Goal: Task Accomplishment & Management: Manage account settings

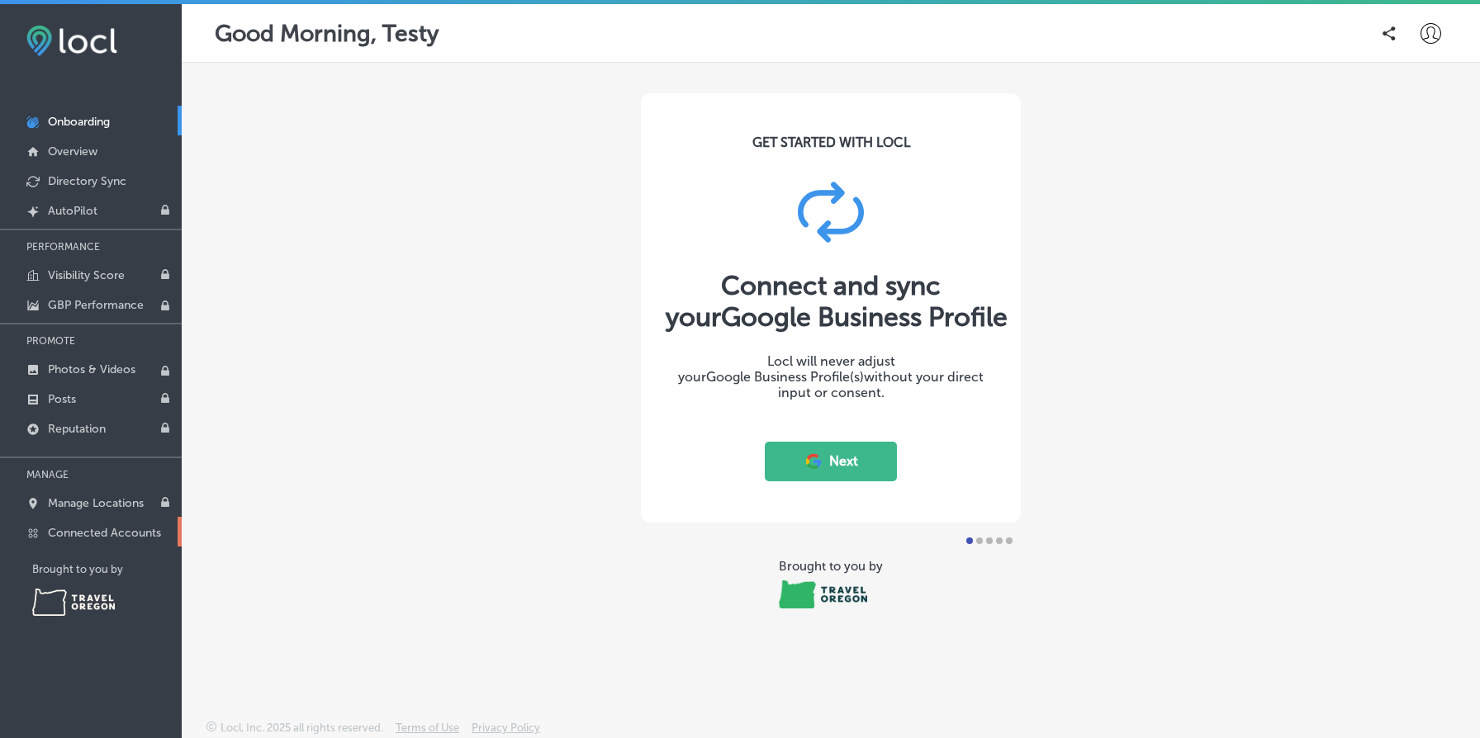
click at [112, 533] on p "Connected Accounts" at bounding box center [104, 533] width 113 height 14
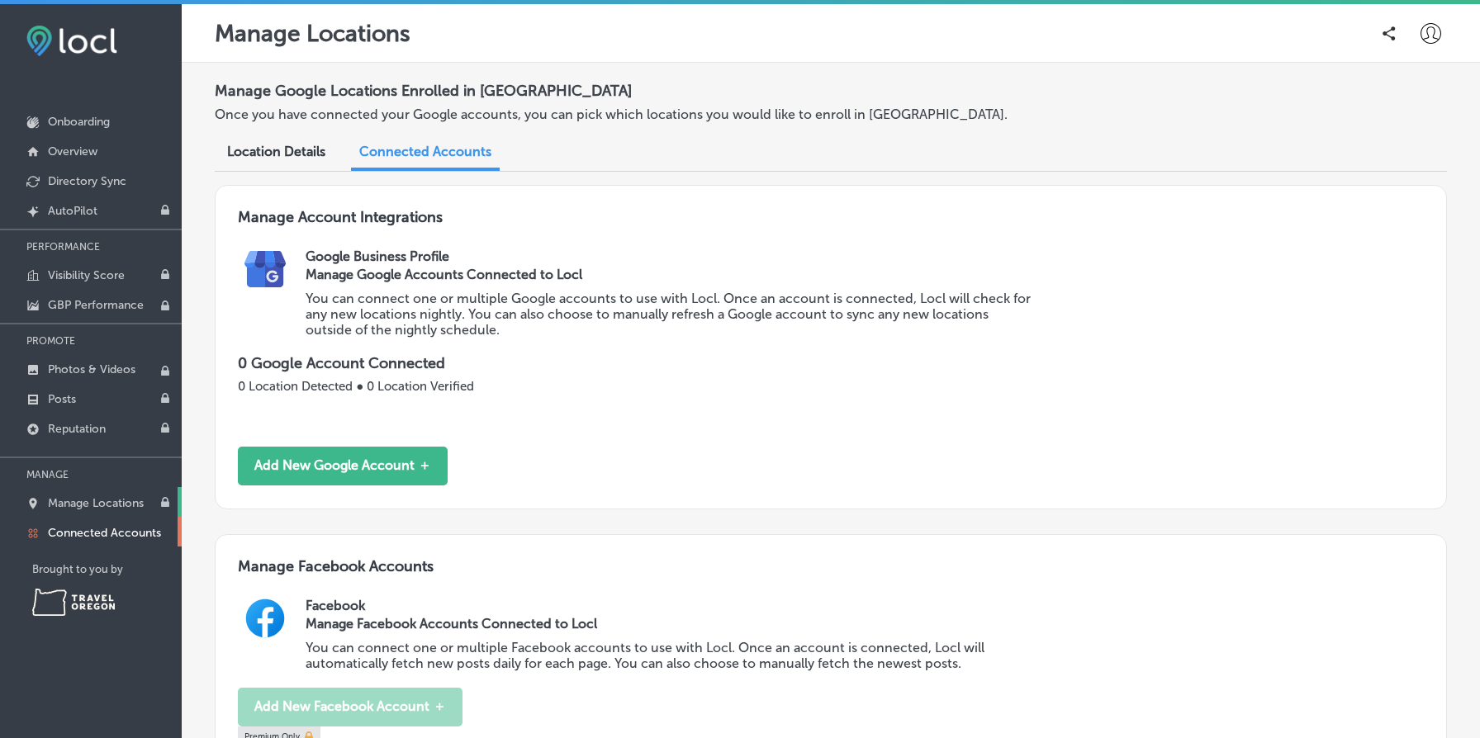
click at [90, 498] on p "Manage Locations" at bounding box center [96, 503] width 96 height 14
